Goal: Task Accomplishment & Management: Use online tool/utility

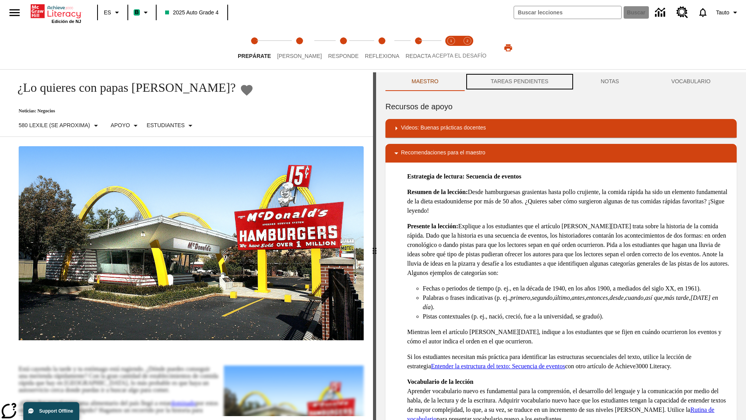
click at [519, 82] on button "TAREAS PENDIENTES" at bounding box center [520, 81] width 110 height 19
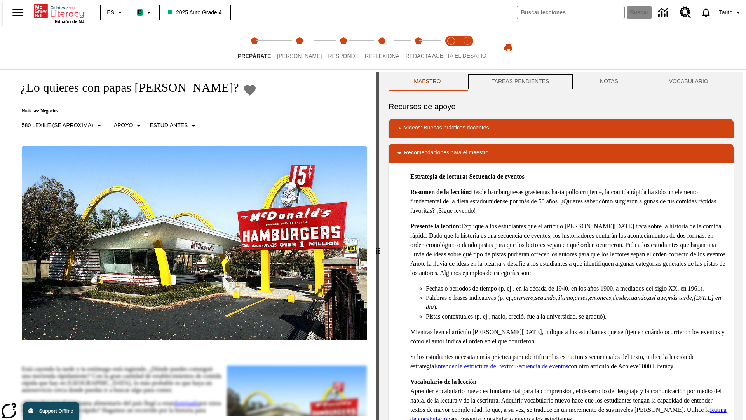
click at [519, 82] on button "TAREAS PENDIENTES" at bounding box center [520, 81] width 108 height 19
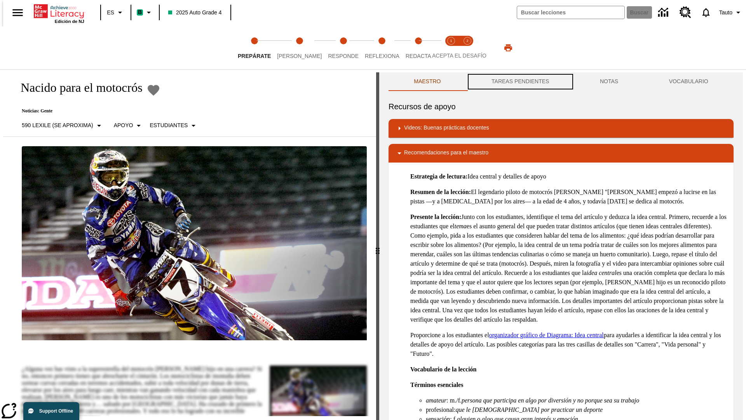
click at [519, 82] on button "TAREAS PENDIENTES" at bounding box center [520, 81] width 108 height 19
